Goal: Check status

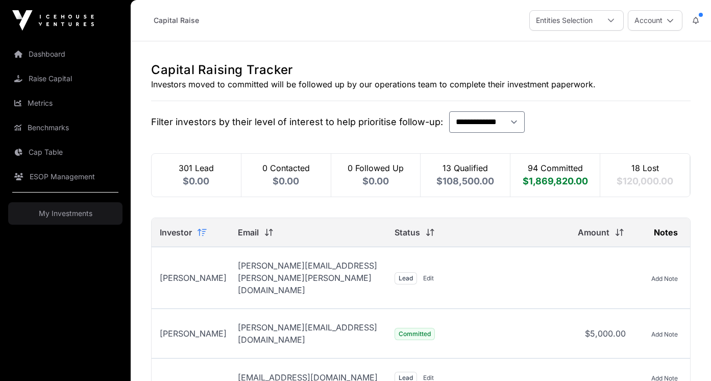
click at [547, 175] on div "94 Committed $1,869,820.00" at bounding box center [555, 175] width 90 height 43
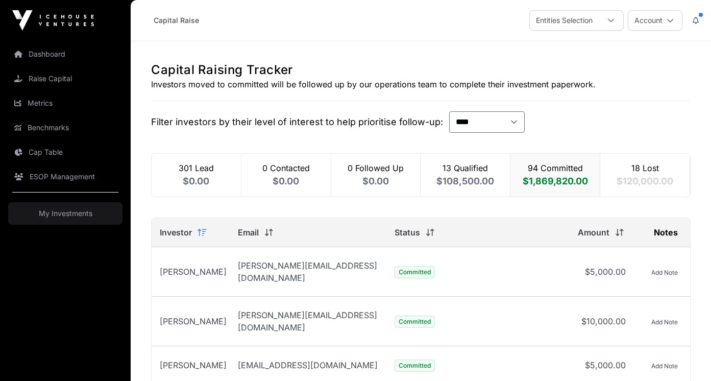
click at [439, 167] on div "13 Qualified $108,500.00" at bounding box center [466, 175] width 90 height 43
select select "*"
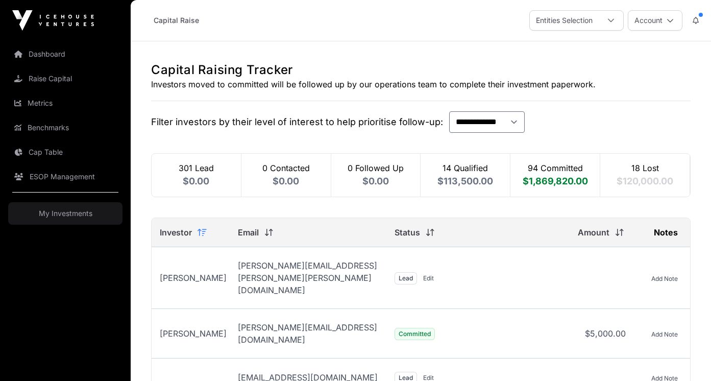
click at [465, 175] on div "14 Qualified $113,500.00" at bounding box center [466, 175] width 90 height 43
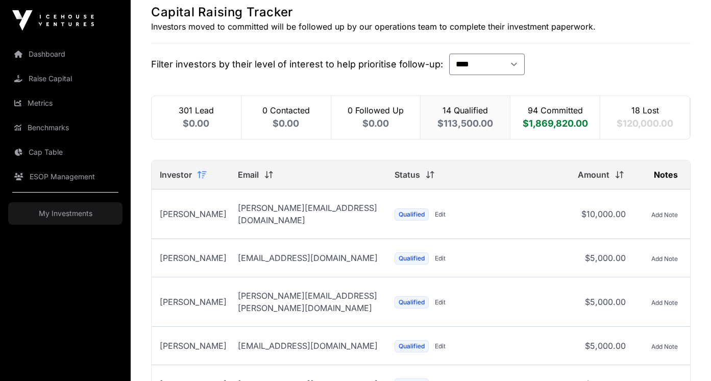
scroll to position [43, 0]
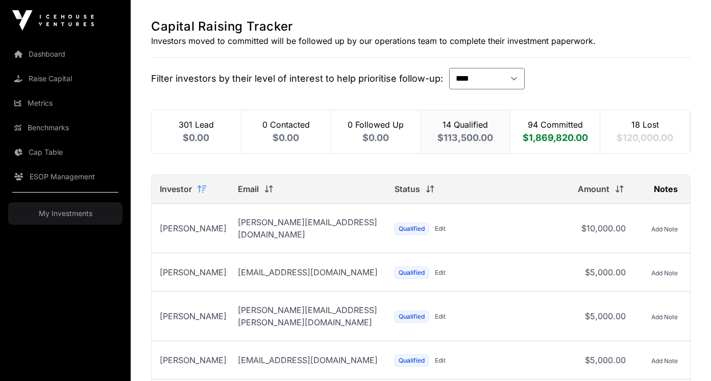
click at [200, 127] on div "301 Lead $0.00" at bounding box center [197, 131] width 90 height 43
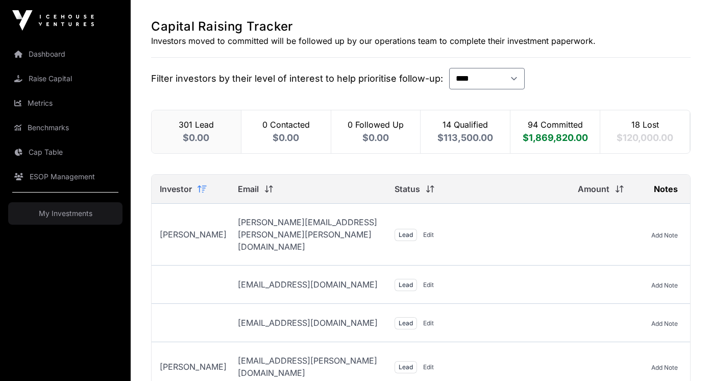
click at [461, 129] on div "14 Qualified $113,500.00" at bounding box center [466, 131] width 90 height 43
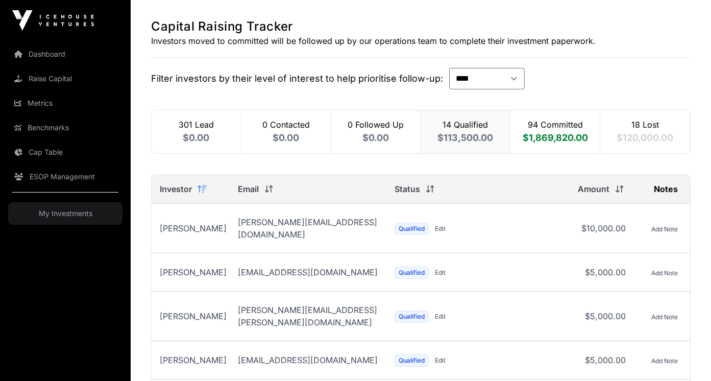
click at [558, 143] on div "94 Committed $1,869,820.00" at bounding box center [555, 131] width 90 height 43
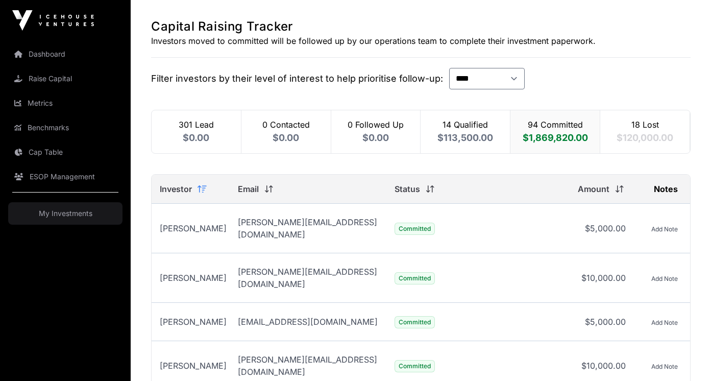
click at [205, 130] on div "301 Lead $0.00" at bounding box center [197, 131] width 90 height 43
select select "*"
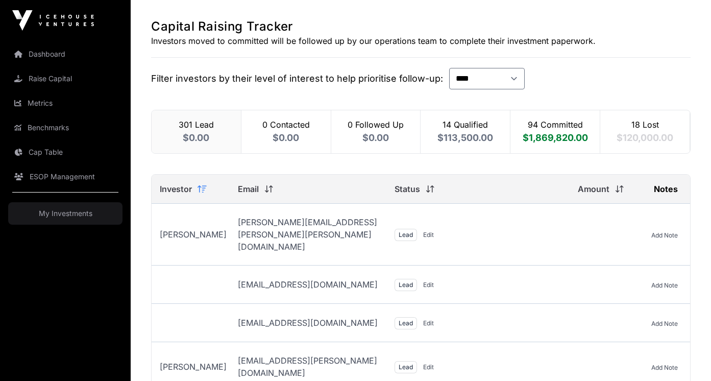
click at [209, 130] on div "301 Lead $0.00" at bounding box center [197, 131] width 90 height 43
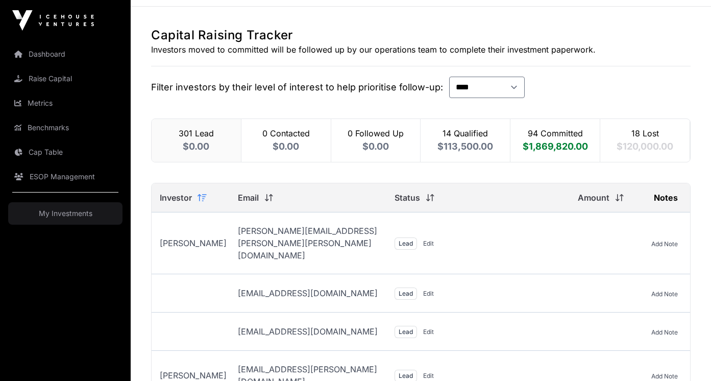
scroll to position [0, 0]
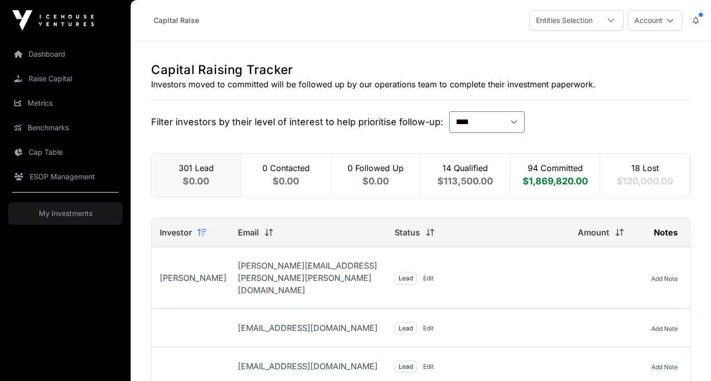
click at [543, 160] on div "94 Committed $1,869,820.00" at bounding box center [555, 175] width 90 height 43
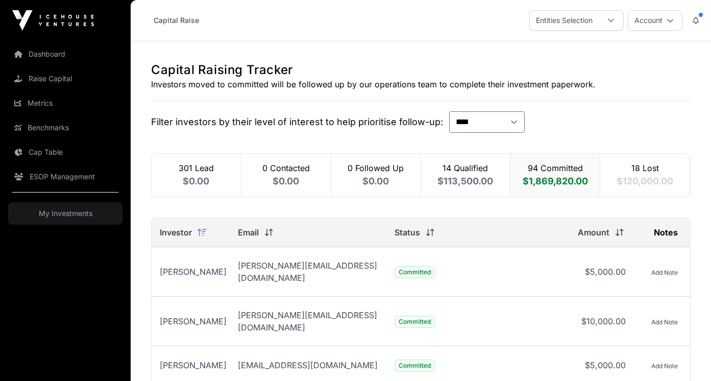
click at [640, 161] on div "18 Lost $120,000.00" at bounding box center [645, 175] width 90 height 43
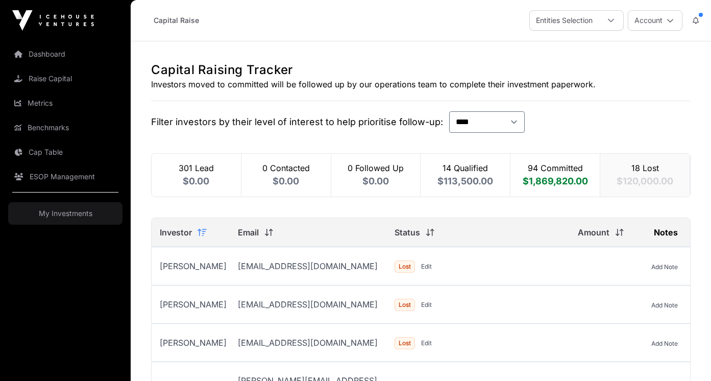
click at [543, 169] on div "94 Committed $1,869,820.00" at bounding box center [555, 175] width 90 height 43
